Goal: Task Accomplishment & Management: Complete application form

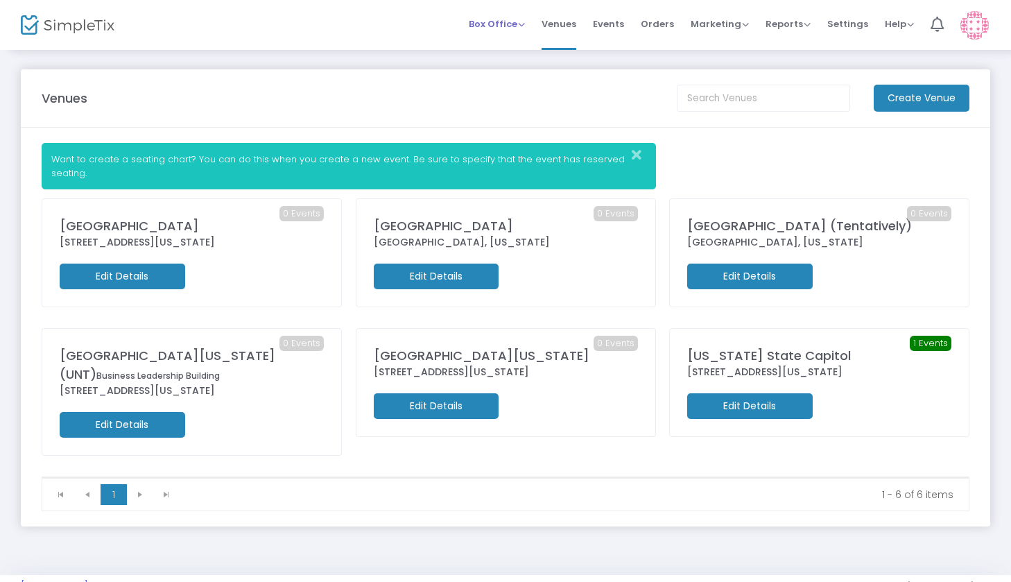
click at [508, 24] on span "Box Office" at bounding box center [497, 23] width 56 height 13
click at [612, 21] on span "Events" at bounding box center [608, 23] width 31 height 35
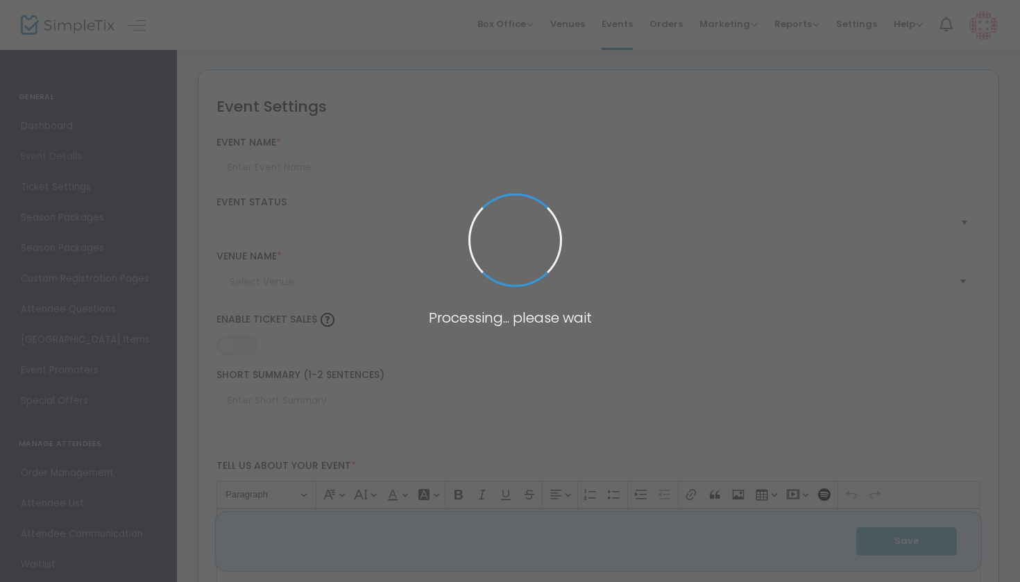
type input "[US_STATE] Fall State 2024"
type textarea "Where:[US_STATE][GEOGRAPHIC_DATA],[STREET_ADDRESS]: [DATE] ([DATE] 11:00AM to 7…"
type input "Register Now"
type input "[US_STATE] State Capitol"
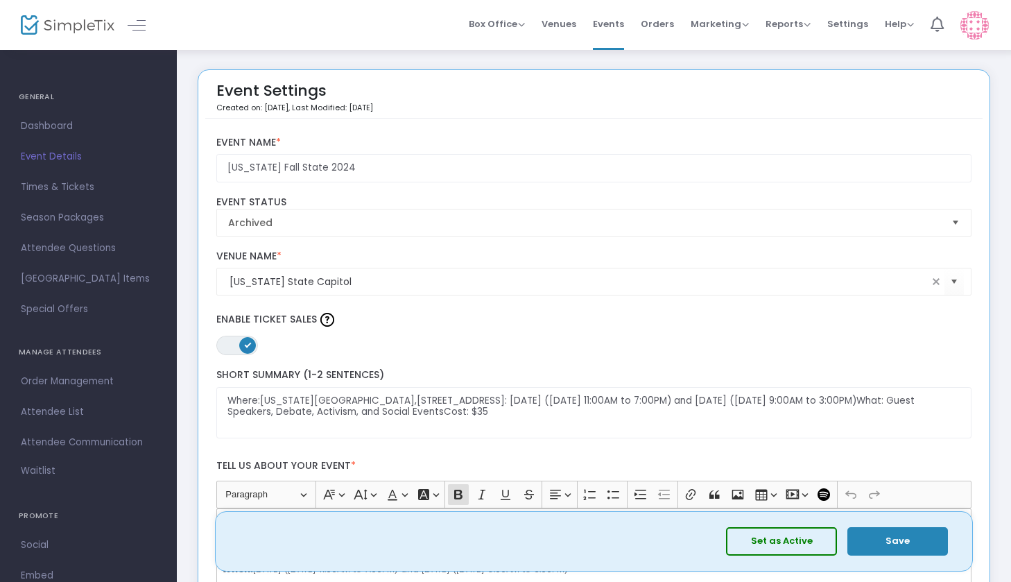
click at [56, 165] on span "Event Details" at bounding box center [88, 157] width 135 height 18
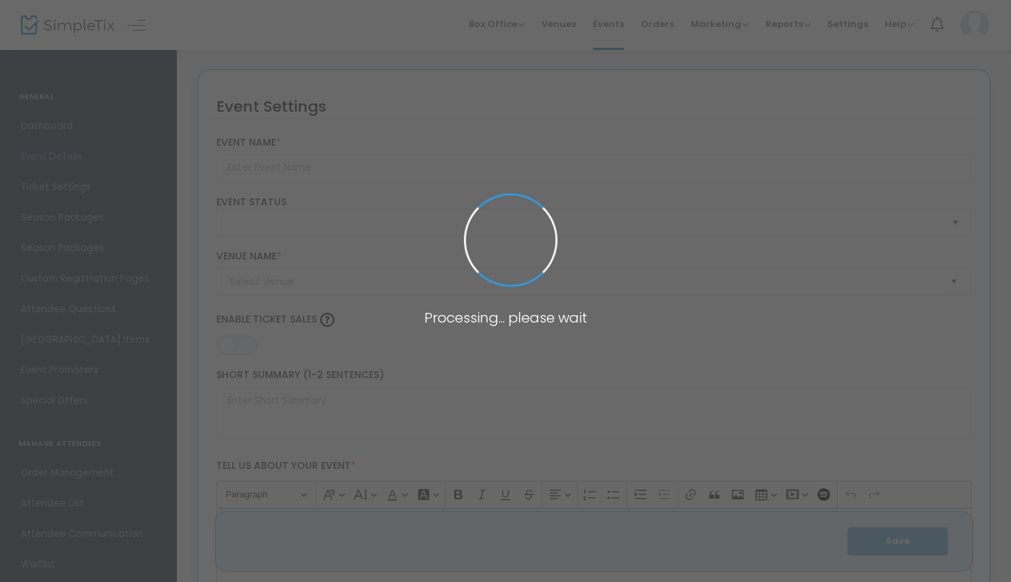
type input "[US_STATE] Fall State 2024"
type textarea "Where:[US_STATE][GEOGRAPHIC_DATA],[STREET_ADDRESS]: [DATE] ([DATE] 11:00AM to 7…"
type input "Register Now"
type input "[US_STATE] State Capitol"
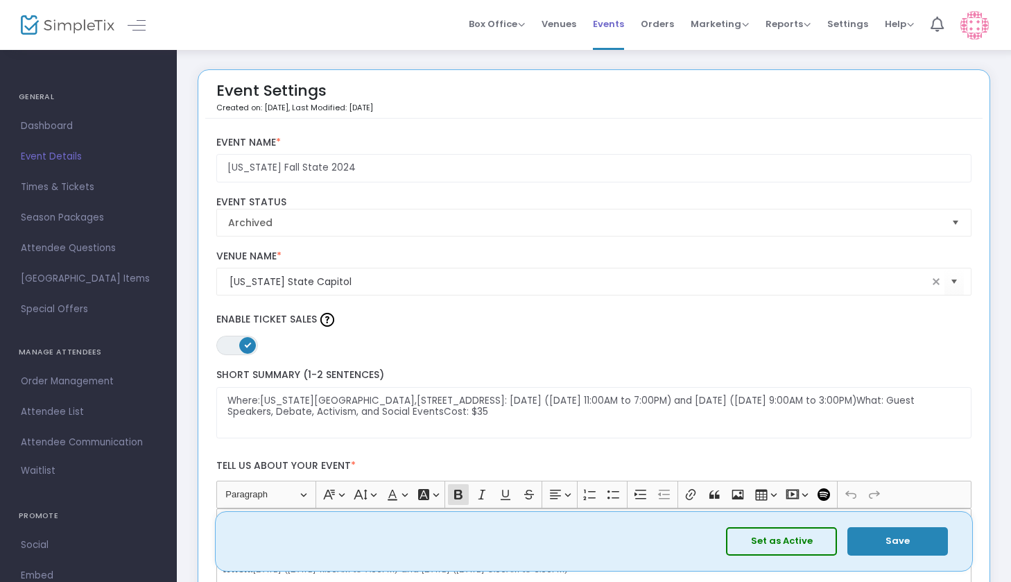
click at [633, 25] on li "Events" at bounding box center [609, 25] width 48 height 50
click at [604, 24] on span "Events" at bounding box center [608, 23] width 31 height 35
